Goal: Navigation & Orientation: Find specific page/section

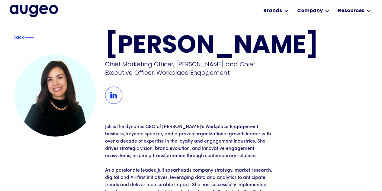
scroll to position [7, 0]
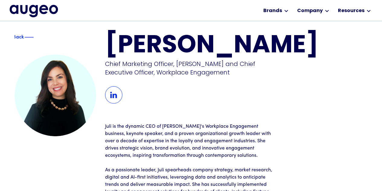
click at [183, 126] on p "Juli is the dynamic CEO of [PERSON_NAME]'s Workplace Engagement business, keyno…" at bounding box center [191, 141] width 172 height 36
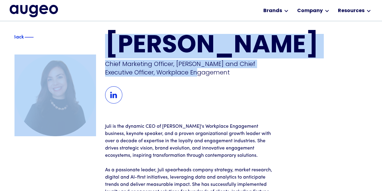
drag, startPoint x: 179, startPoint y: 73, endPoint x: 99, endPoint y: 63, distance: 81.2
click at [99, 63] on div "Back [PERSON_NAME] Chief Marketing Officer, [PERSON_NAME] and Chief Executive O…" at bounding box center [192, 133] width 354 height 198
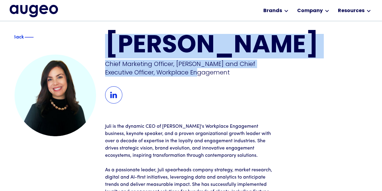
click at [173, 72] on div "Chief Marketing Officer, [PERSON_NAME] and Chief Executive Officer, Workplace E…" at bounding box center [192, 68] width 174 height 17
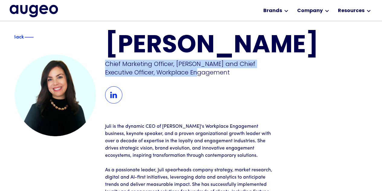
drag, startPoint x: 178, startPoint y: 72, endPoint x: 107, endPoint y: 63, distance: 71.6
click at [107, 63] on div "Chief Marketing Officer, Augeo and Chief Executive Officer, Workplace Engagement" at bounding box center [192, 68] width 174 height 17
copy div "Chief Marketing Officer, Augeo and Chief Executive Officer, Workplace Engagement"
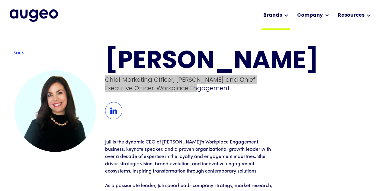
scroll to position [0, 0]
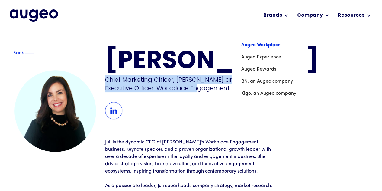
click at [271, 46] on link "Augeo Workplace" at bounding box center [268, 45] width 55 height 12
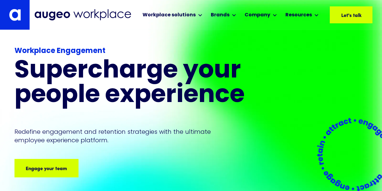
scroll to position [4, 0]
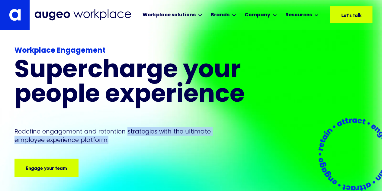
drag, startPoint x: 0, startPoint y: 0, endPoint x: 125, endPoint y: 122, distance: 174.6
click at [125, 122] on div "Workplace Engagement Supercharge your people experience Redefine engagement and…" at bounding box center [145, 110] width 261 height 131
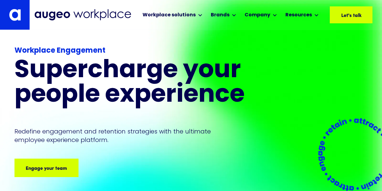
click at [114, 135] on p "Redefine engagement and retention strategies with the ultimate employee experie…" at bounding box center [119, 135] width 208 height 17
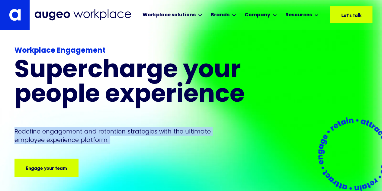
click at [114, 135] on p "Redefine engagement and retention strategies with the ultimate employee experie…" at bounding box center [119, 135] width 208 height 17
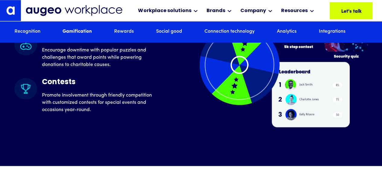
scroll to position [1538, 0]
